Goal: Task Accomplishment & Management: Manage account settings

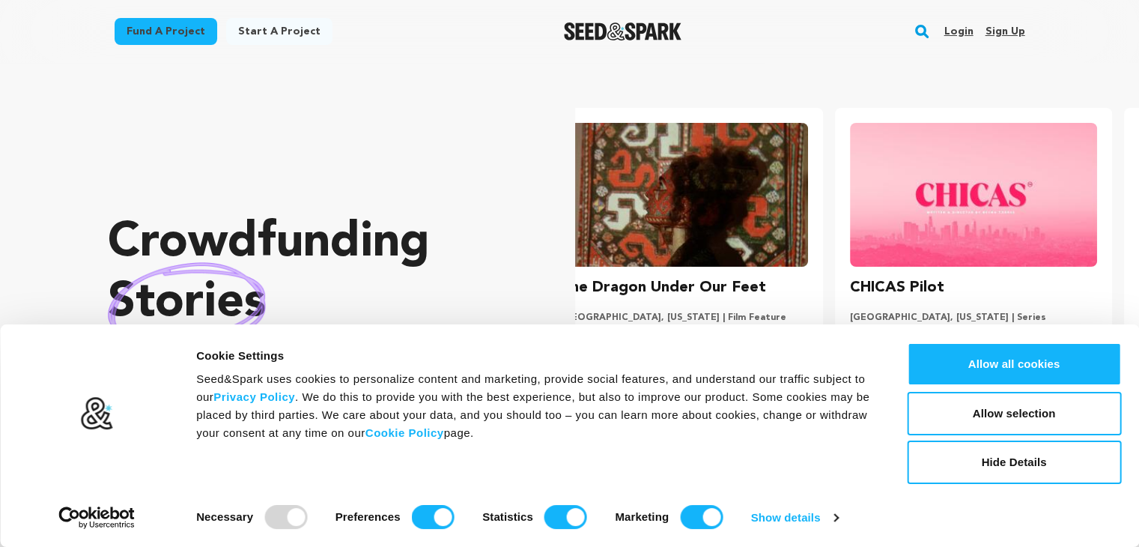
click at [1001, 31] on link "Sign up" at bounding box center [1005, 31] width 40 height 24
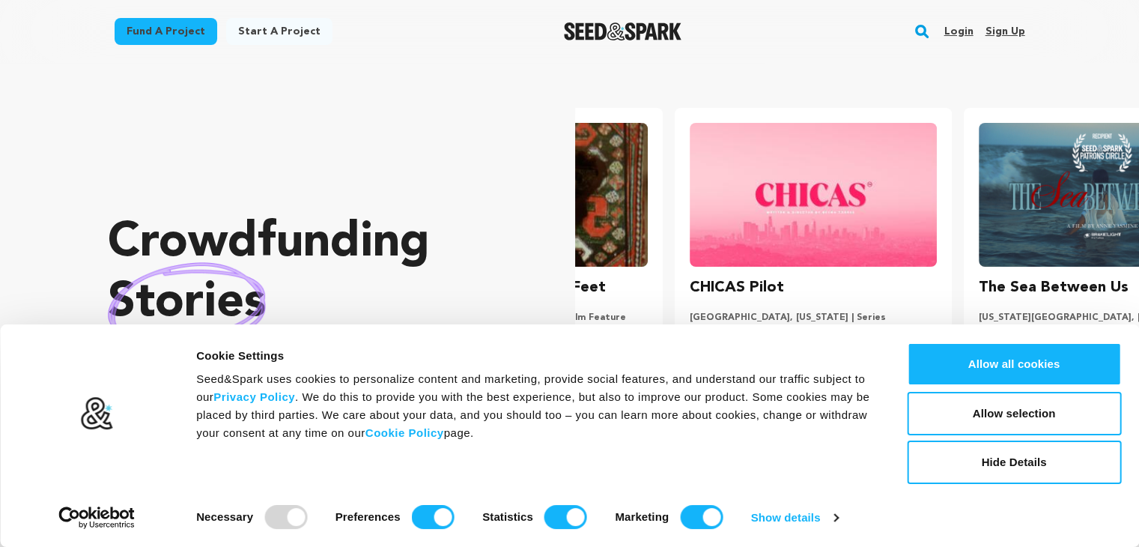
scroll to position [0, 294]
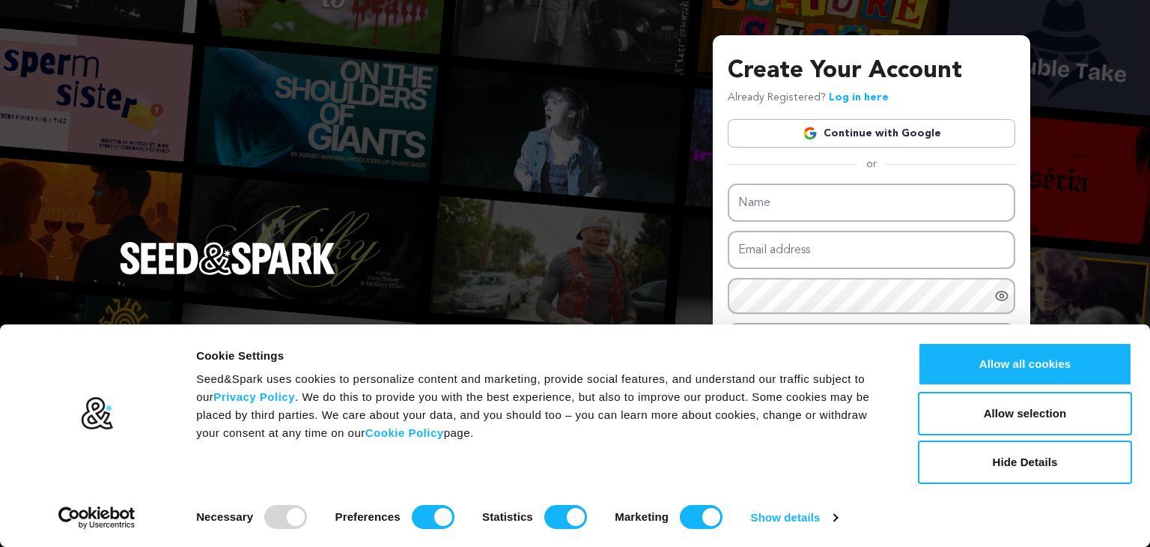
click at [875, 133] on link "Continue with Google" at bounding box center [872, 133] width 288 height 28
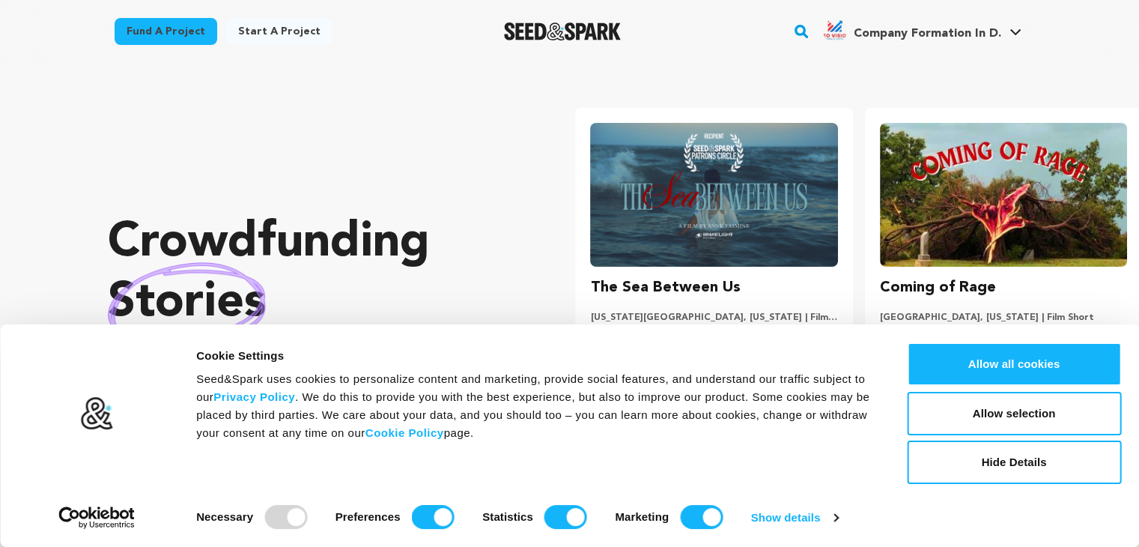
click at [929, 35] on span "Company Formation In D." at bounding box center [927, 34] width 148 height 12
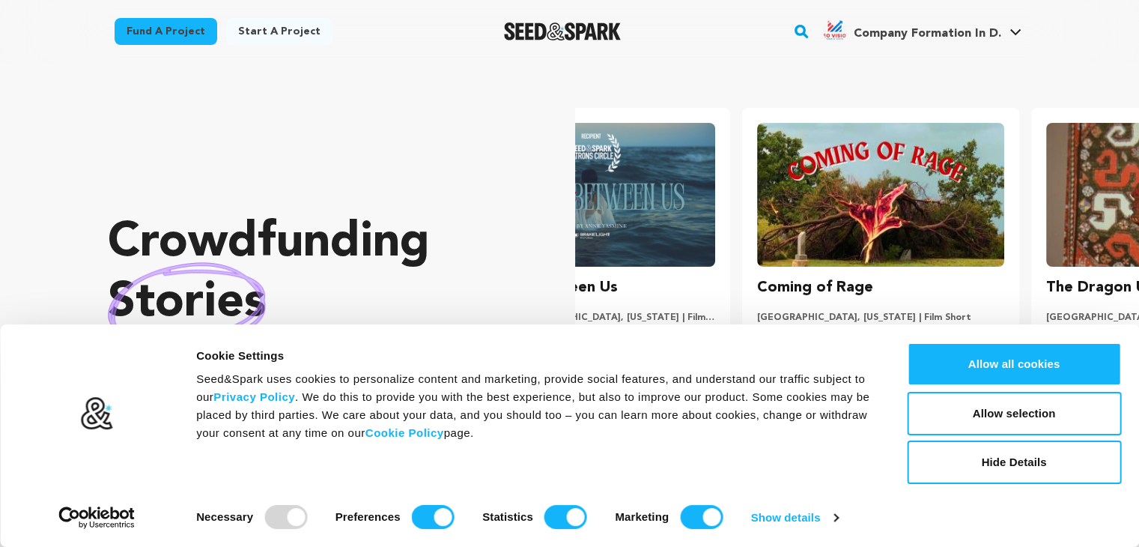
scroll to position [0, 300]
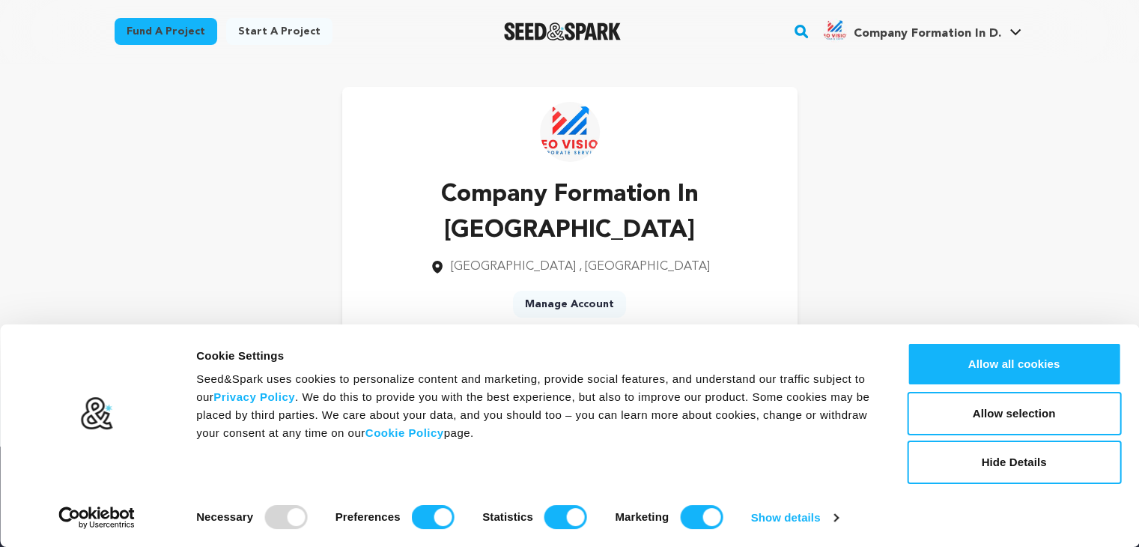
click at [584, 291] on link "Manage Account" at bounding box center [569, 304] width 113 height 27
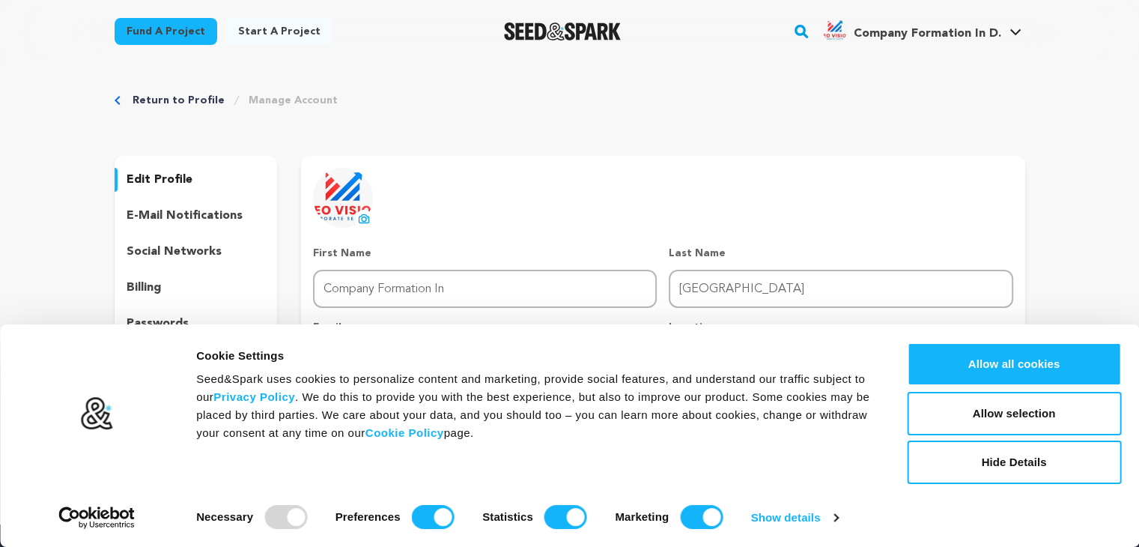
click at [161, 179] on p "edit profile" at bounding box center [160, 180] width 66 height 18
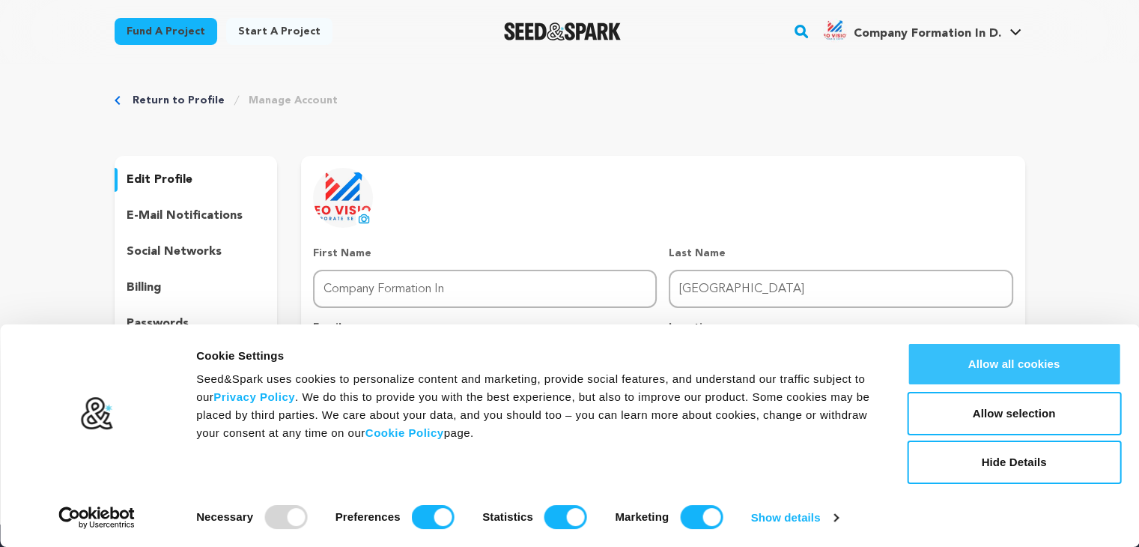
click at [1049, 363] on button "Allow all cookies" at bounding box center [1014, 363] width 214 height 43
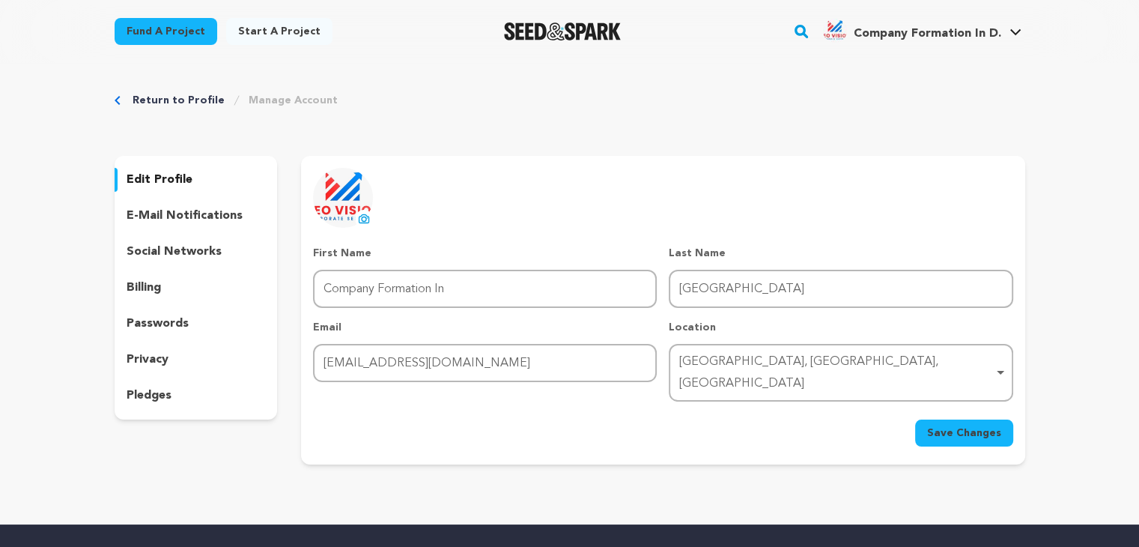
click at [151, 172] on p "edit profile" at bounding box center [160, 180] width 66 height 18
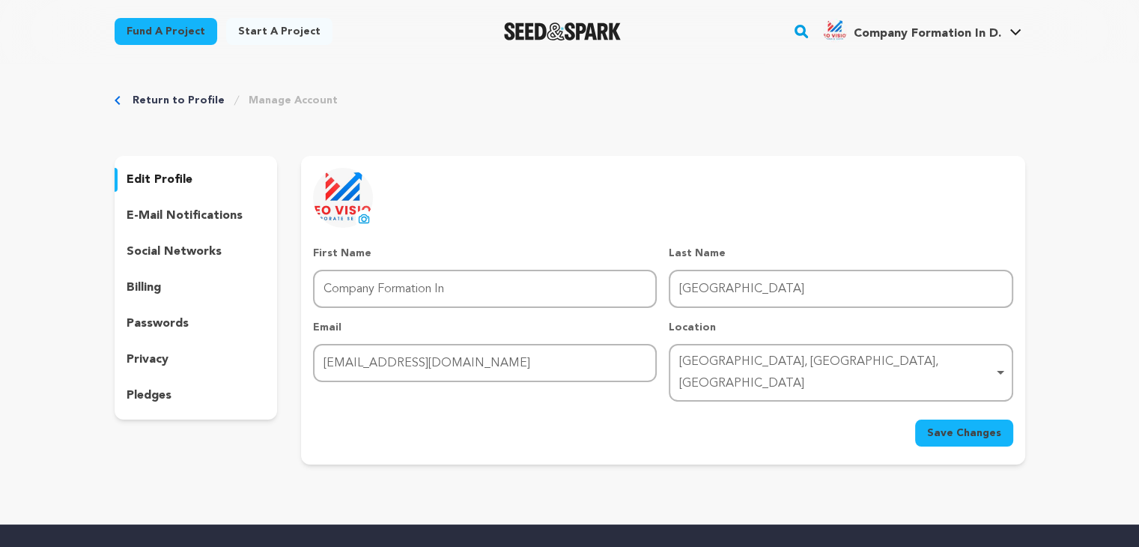
click at [151, 172] on p "edit profile" at bounding box center [160, 180] width 66 height 18
click at [709, 363] on div "Dubai, Dubai, United Arab Emirates Remove item" at bounding box center [836, 372] width 314 height 43
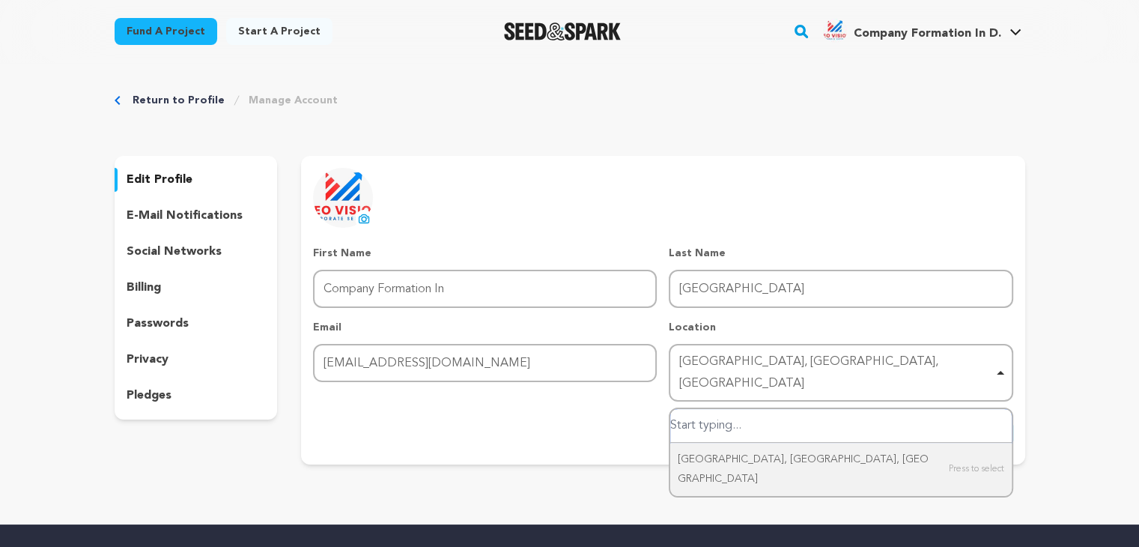
click at [709, 363] on div "Dubai, Dubai, United Arab Emirates Remove item" at bounding box center [836, 372] width 314 height 43
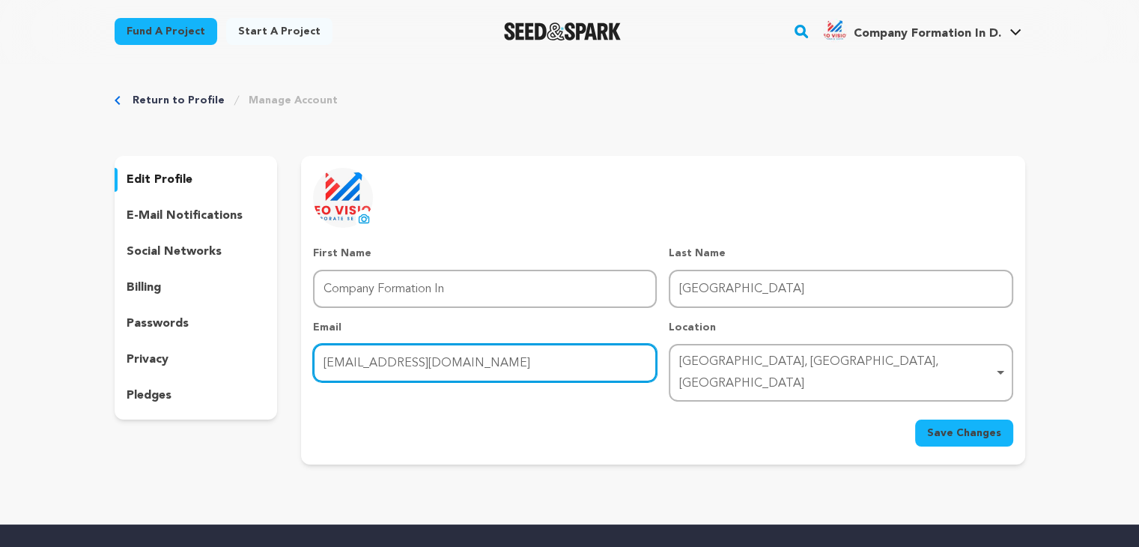
click at [626, 365] on input "neocorphub@gmail.com" at bounding box center [485, 363] width 344 height 38
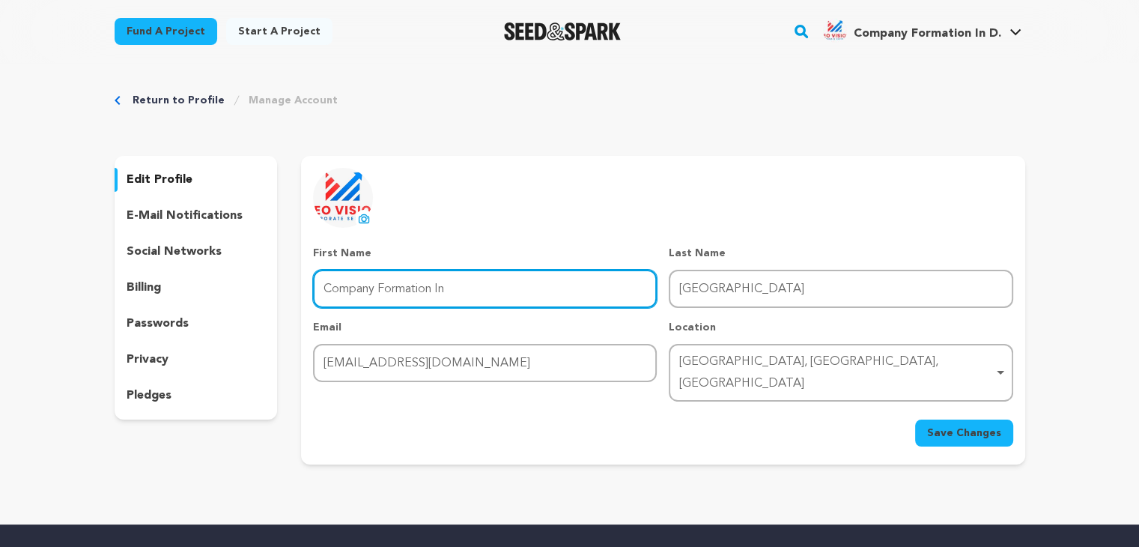
click at [426, 303] on input "Company Formation In" at bounding box center [485, 289] width 344 height 38
click at [473, 289] on input "Company Formation In" at bounding box center [485, 289] width 344 height 38
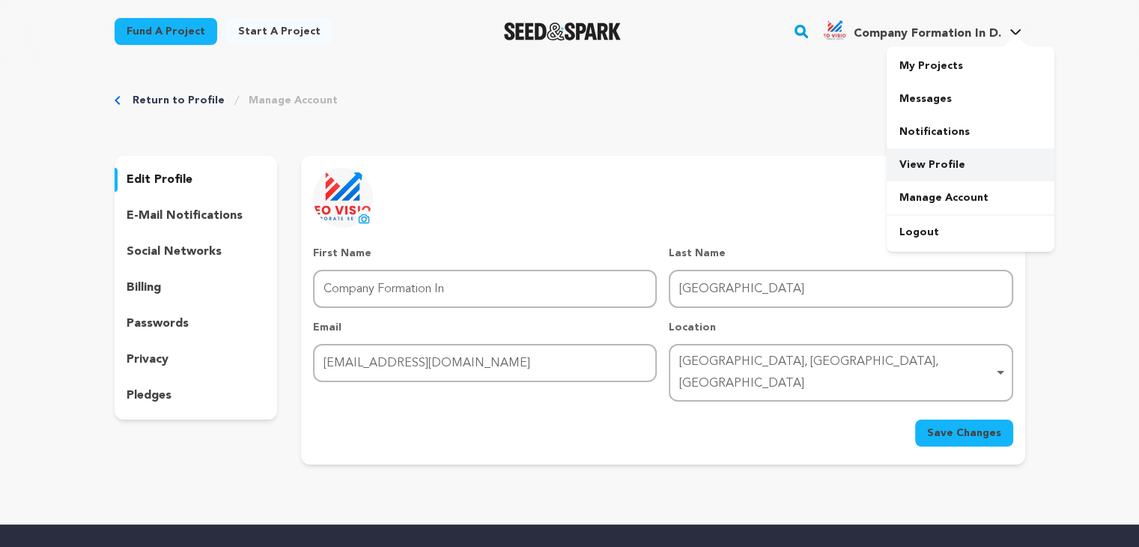
click at [929, 165] on link "View Profile" at bounding box center [971, 164] width 168 height 33
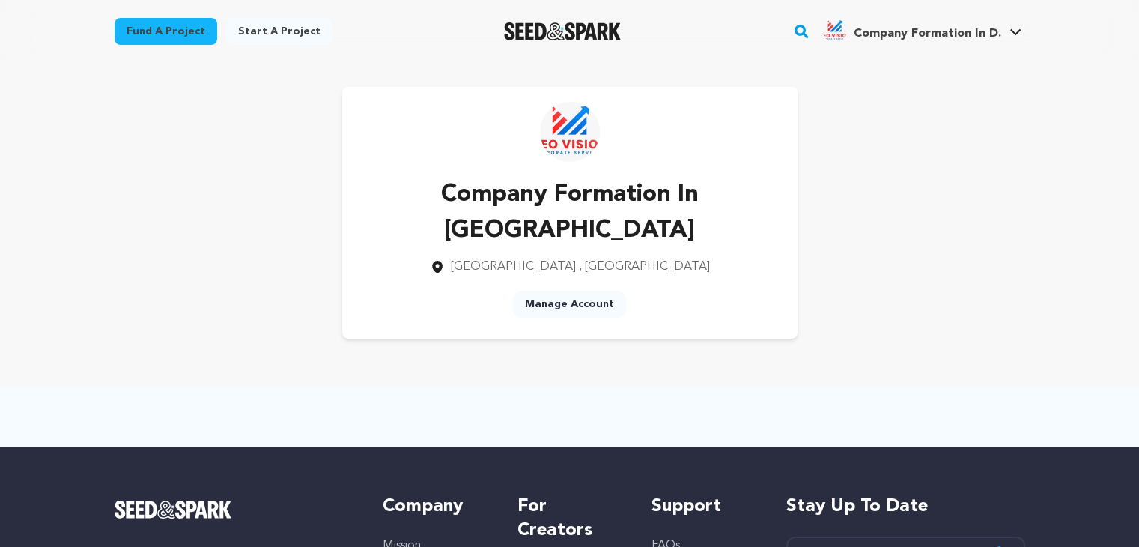
click at [575, 291] on link "Manage Account" at bounding box center [569, 304] width 113 height 27
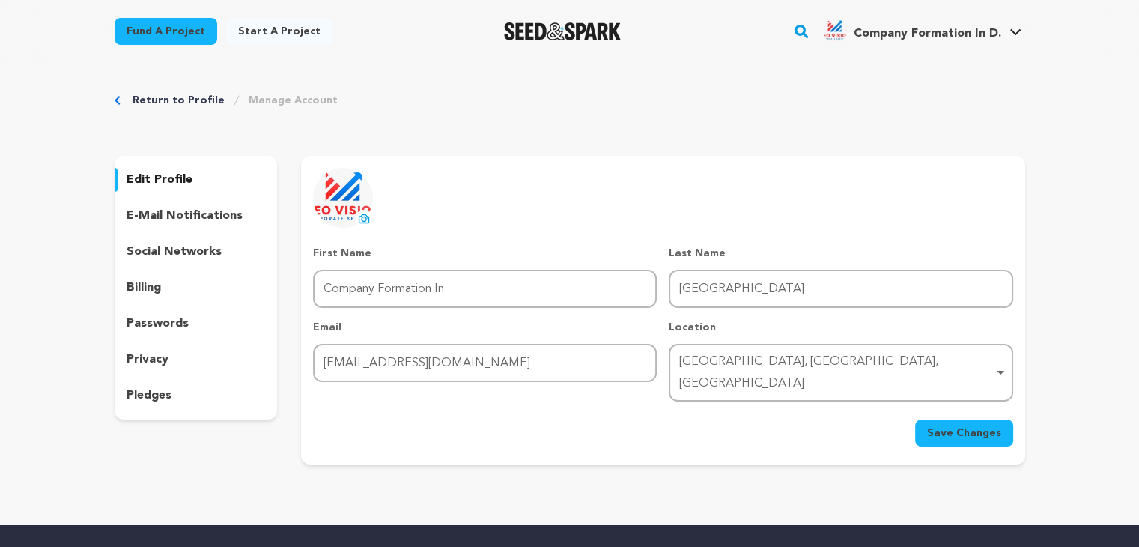
click at [270, 94] on link "Manage Account" at bounding box center [293, 100] width 89 height 15
click at [270, 97] on link "Manage Account" at bounding box center [293, 100] width 89 height 15
click at [195, 102] on link "Return to Profile" at bounding box center [179, 100] width 92 height 15
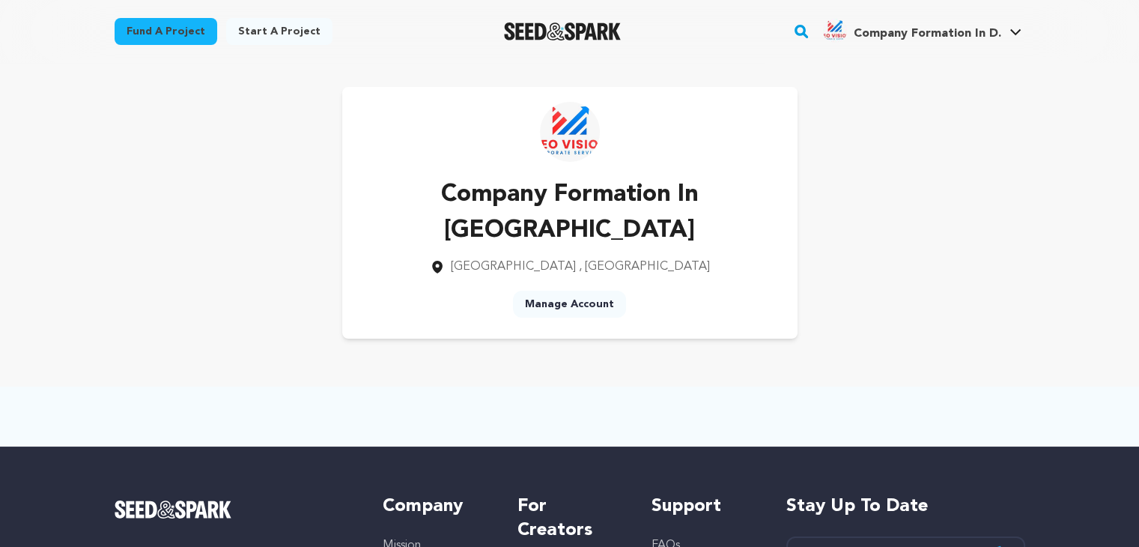
click at [257, 28] on link "Start a project" at bounding box center [279, 31] width 106 height 27
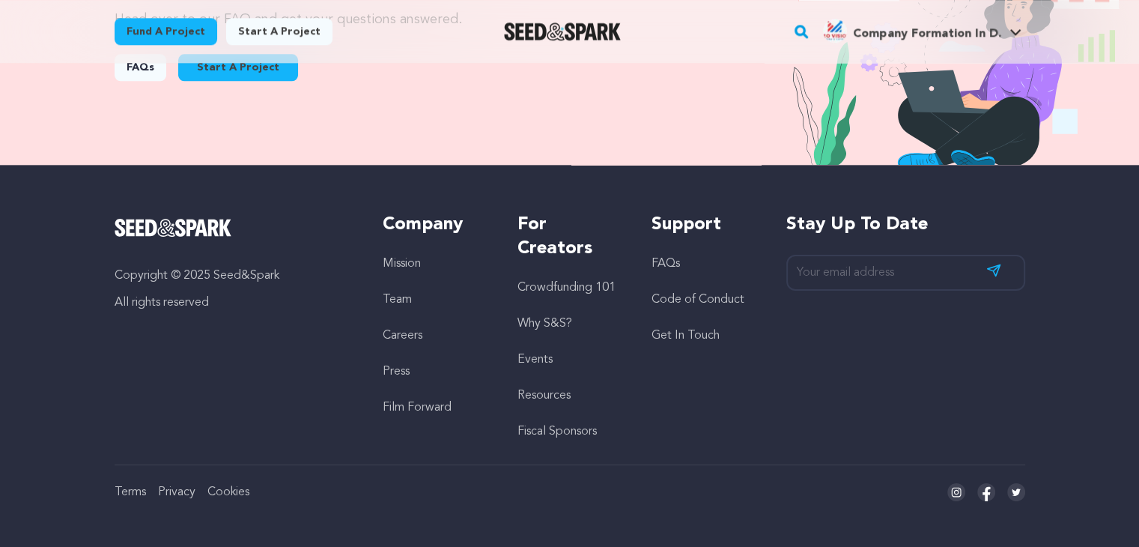
scroll to position [1729, 0]
